Goal: Transaction & Acquisition: Book appointment/travel/reservation

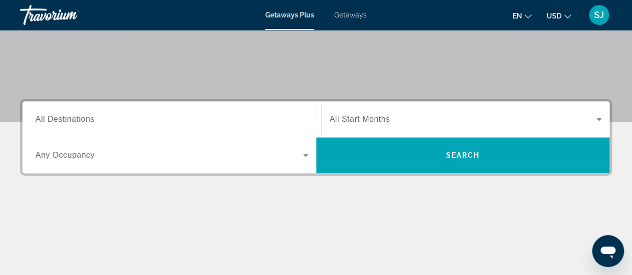
scroll to position [180, 0]
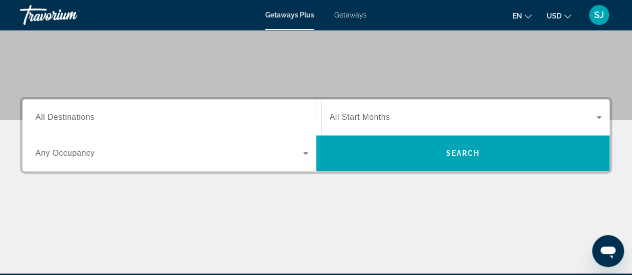
click at [72, 118] on span "All Destinations" at bounding box center [64, 117] width 59 height 8
click at [72, 118] on input "Destination All Destinations" at bounding box center [171, 118] width 273 height 12
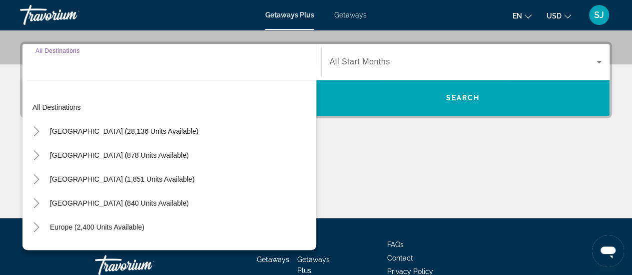
scroll to position [244, 0]
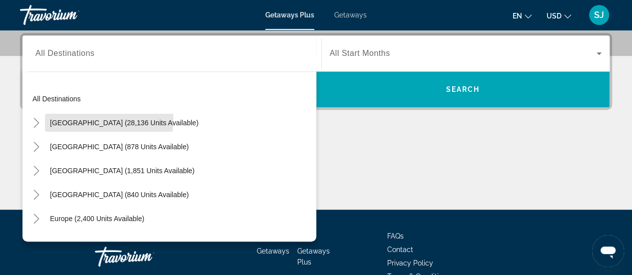
click at [72, 119] on span "[GEOGRAPHIC_DATA] (28,136 units available)" at bounding box center [124, 123] width 148 height 8
type input "**********"
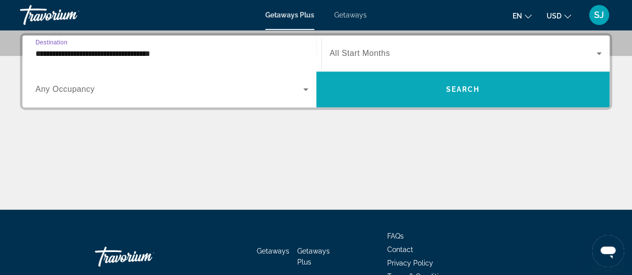
click at [445, 88] on span "Search" at bounding box center [462, 89] width 34 height 8
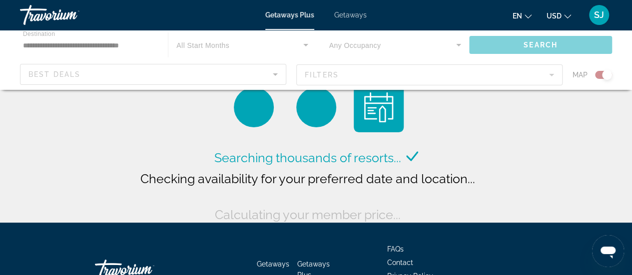
click at [228, 70] on div "Main content" at bounding box center [316, 60] width 632 height 60
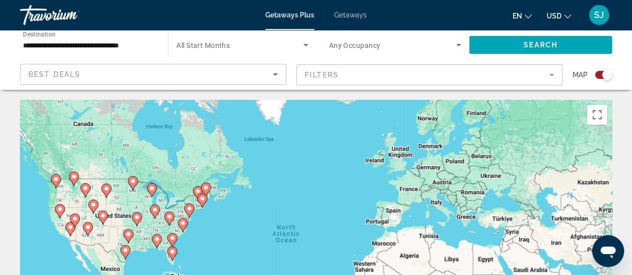
scroll to position [20, 0]
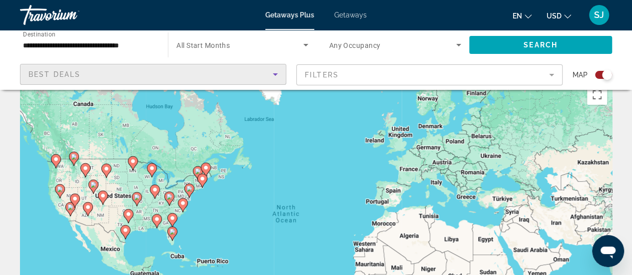
click at [73, 71] on span "Best Deals" at bounding box center [54, 74] width 52 height 8
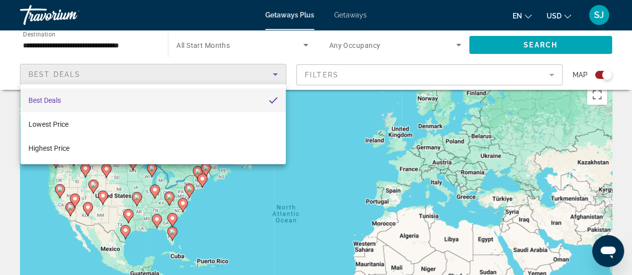
click at [87, 74] on div at bounding box center [316, 137] width 632 height 275
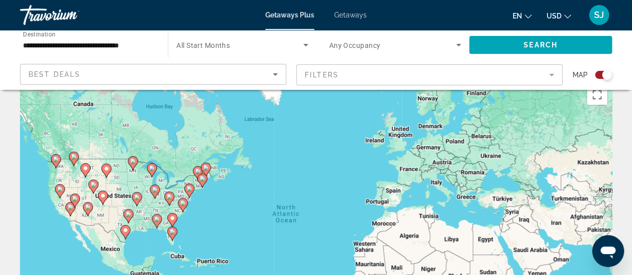
click at [383, 75] on mat-form-field "Filters" at bounding box center [429, 74] width 266 height 21
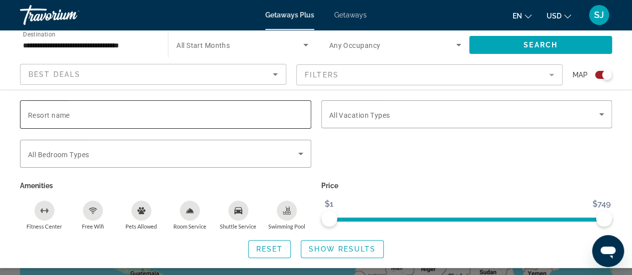
click at [203, 113] on input "Resort name" at bounding box center [165, 115] width 275 height 12
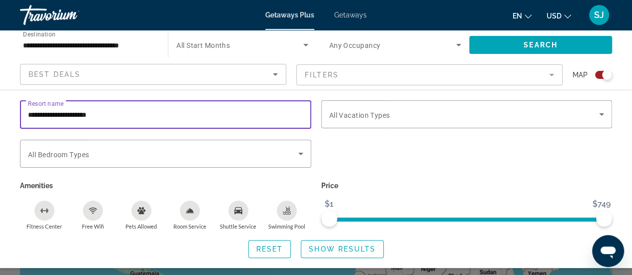
type input "**********"
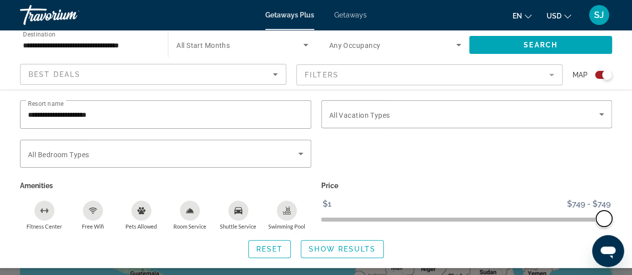
drag, startPoint x: 329, startPoint y: 215, endPoint x: 616, endPoint y: 181, distance: 289.6
click at [616, 181] on div "**********" at bounding box center [316, 179] width 632 height 158
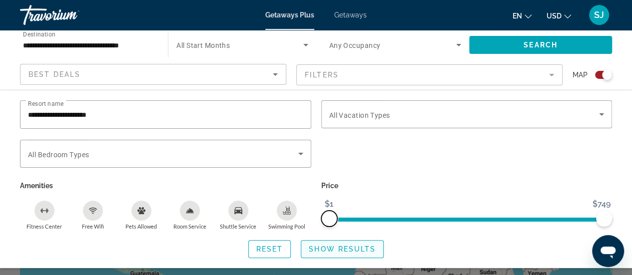
drag, startPoint x: 606, startPoint y: 218, endPoint x: 313, endPoint y: 252, distance: 294.6
click at [313, 252] on div "**********" at bounding box center [316, 179] width 632 height 158
click at [317, 251] on span "Show Results" at bounding box center [342, 249] width 67 height 8
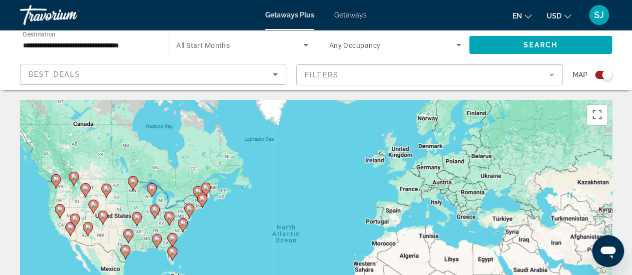
click at [275, 72] on icon "Sort by" at bounding box center [275, 74] width 12 height 12
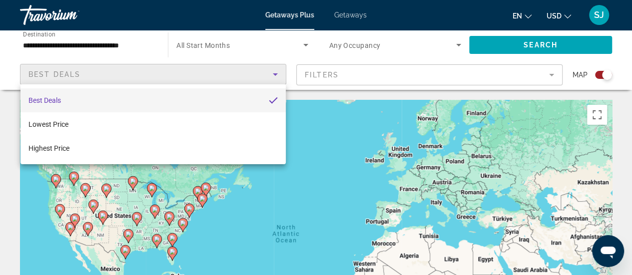
click at [323, 74] on div at bounding box center [316, 137] width 632 height 275
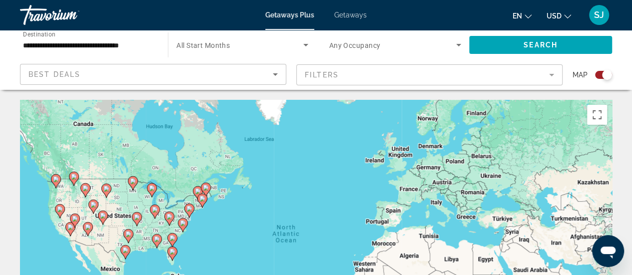
click at [501, 74] on mat-form-field "Filters" at bounding box center [429, 74] width 266 height 21
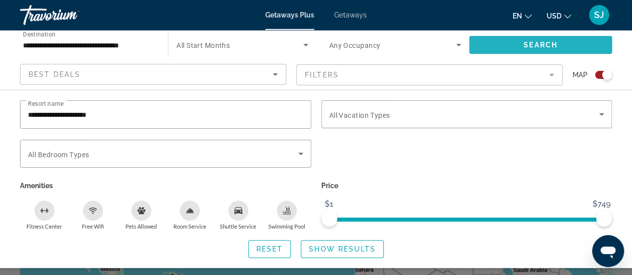
click at [530, 43] on span "Search" at bounding box center [540, 45] width 34 height 8
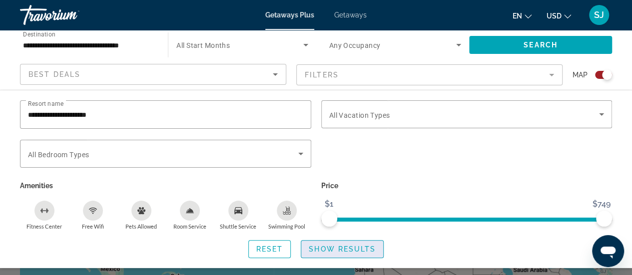
click at [330, 250] on span "Show Results" at bounding box center [342, 249] width 67 height 8
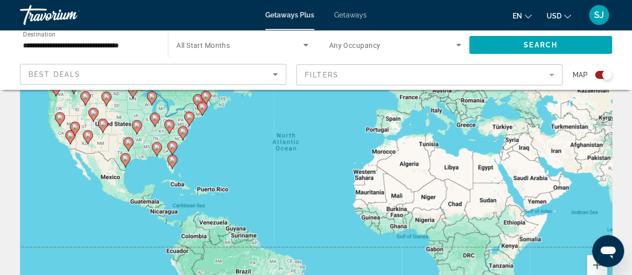
scroll to position [79, 0]
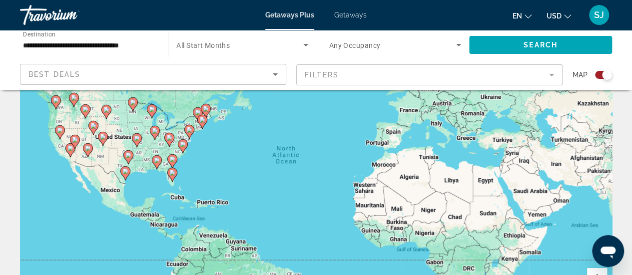
click at [551, 74] on mat-form-field "Filters" at bounding box center [429, 74] width 266 height 21
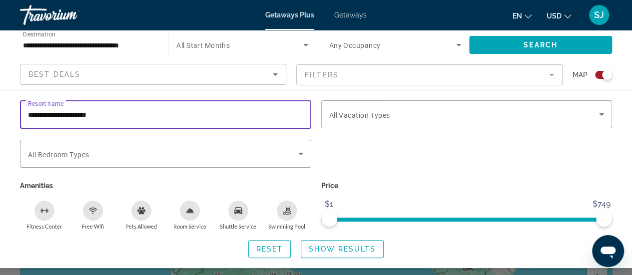
click at [121, 115] on input "**********" at bounding box center [165, 115] width 275 height 12
type input "**********"
click at [331, 250] on span "Show Results" at bounding box center [342, 249] width 67 height 8
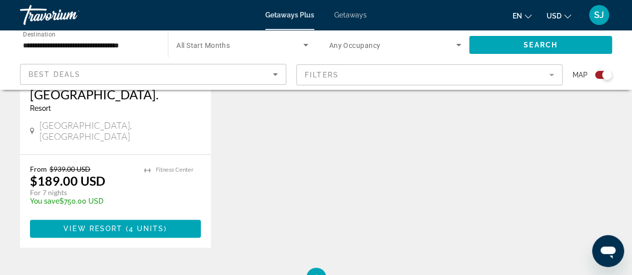
scroll to position [519, 0]
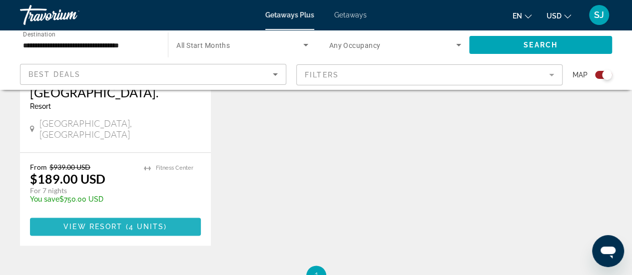
click at [117, 223] on span "View Resort" at bounding box center [92, 227] width 59 height 8
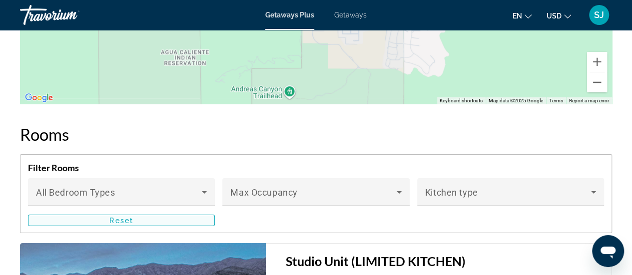
click at [117, 221] on span "Reset" at bounding box center [121, 221] width 24 height 8
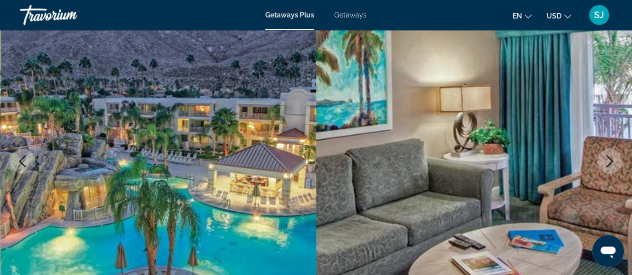
scroll to position [100, 0]
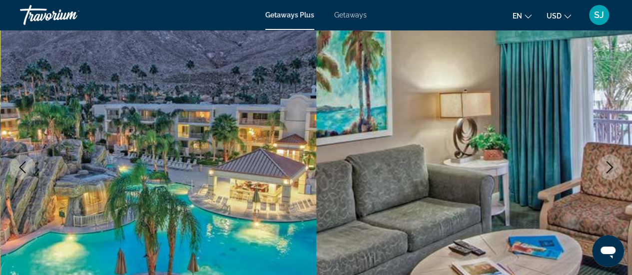
click at [610, 165] on icon "Next image" at bounding box center [609, 167] width 6 height 12
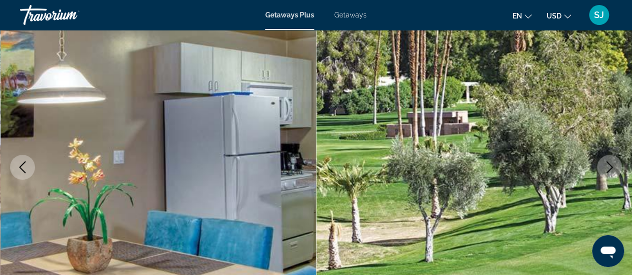
click at [608, 166] on icon "Next image" at bounding box center [609, 167] width 12 height 12
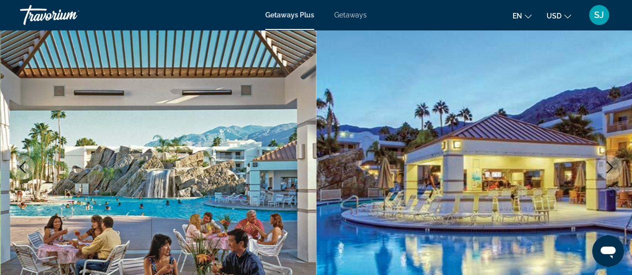
click at [597, 155] on button "Next image" at bounding box center [609, 167] width 25 height 25
